Goal: Transaction & Acquisition: Purchase product/service

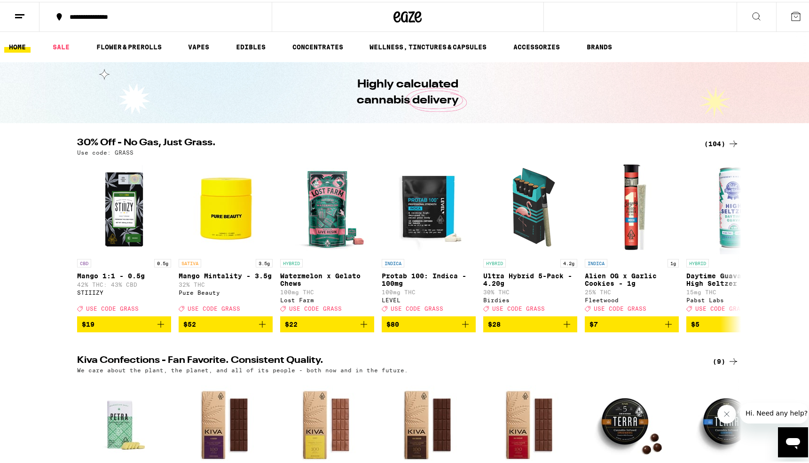
click at [719, 139] on div "(104)" at bounding box center [721, 141] width 35 height 11
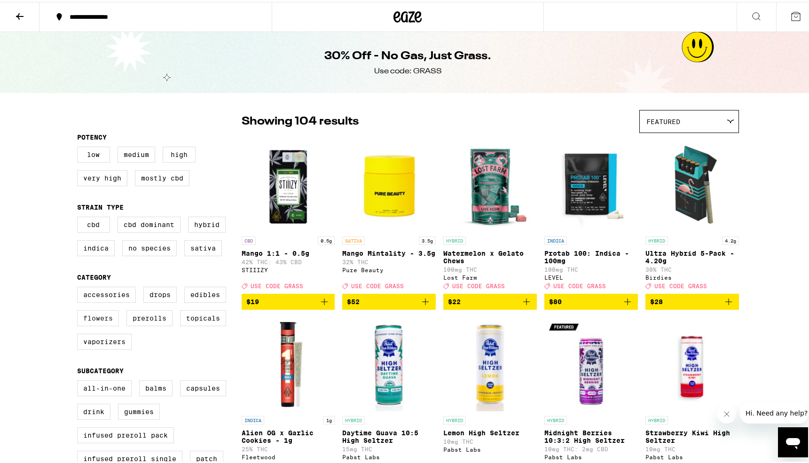
click at [110, 324] on label "Flowers" at bounding box center [98, 316] width 42 height 16
click at [79, 287] on input "Flowers" at bounding box center [79, 286] width 0 height 0
checkbox input "true"
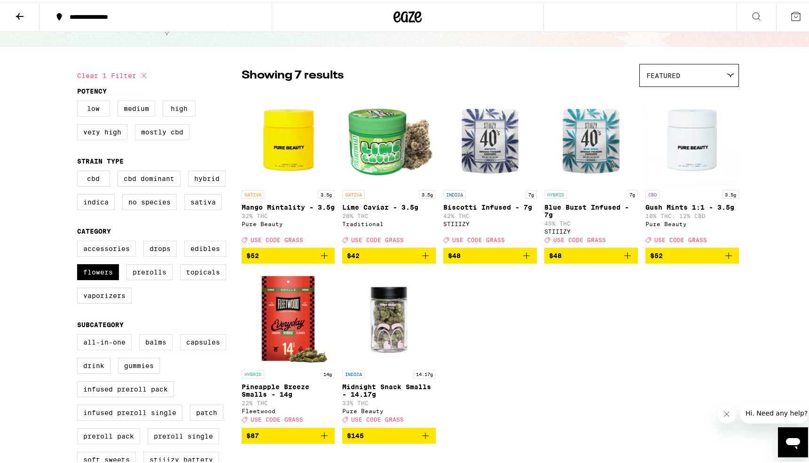
scroll to position [40, 0]
